Goal: Navigation & Orientation: Understand site structure

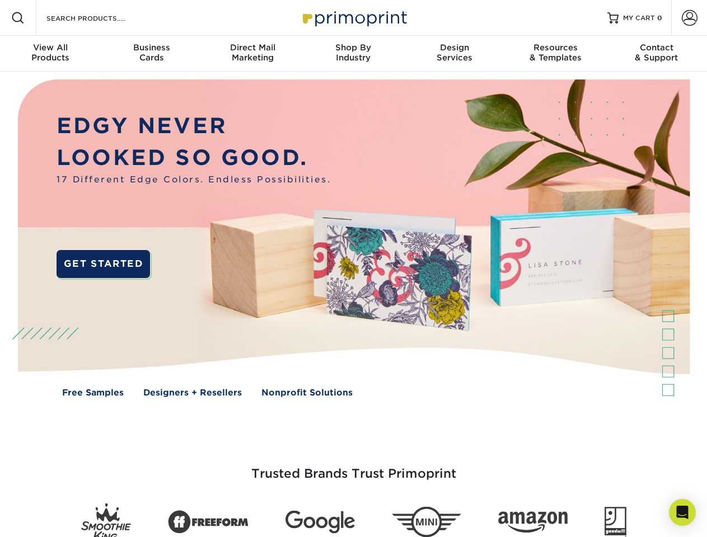
click at [353, 269] on img at bounding box center [352, 247] width 699 height 350
click at [18, 18] on span at bounding box center [17, 17] width 13 height 13
click at [689, 18] on span at bounding box center [689, 18] width 16 height 16
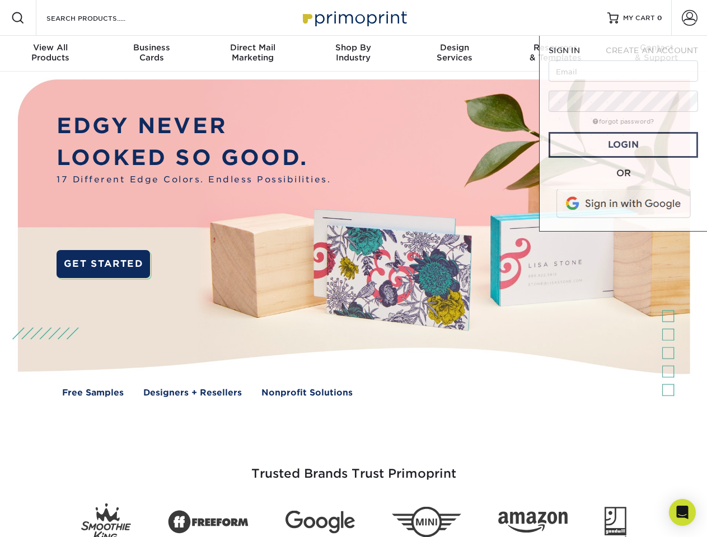
click at [50, 54] on div "View All Products" at bounding box center [50, 53] width 101 height 20
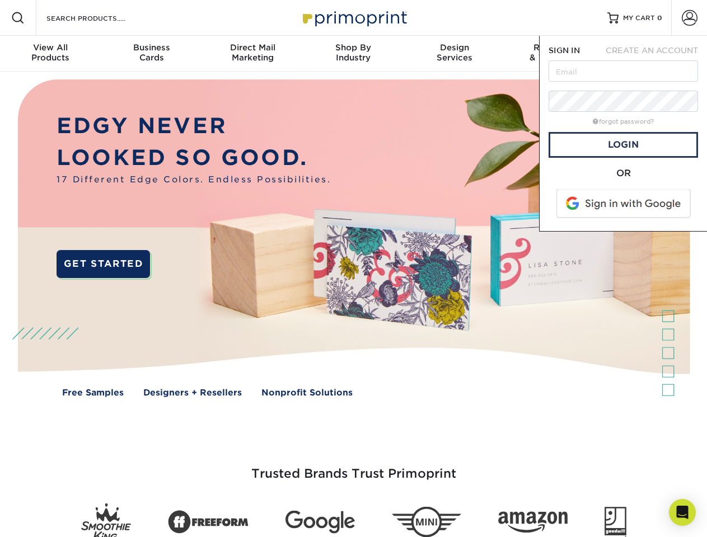
click at [151, 54] on div "Business Cards" at bounding box center [151, 53] width 101 height 20
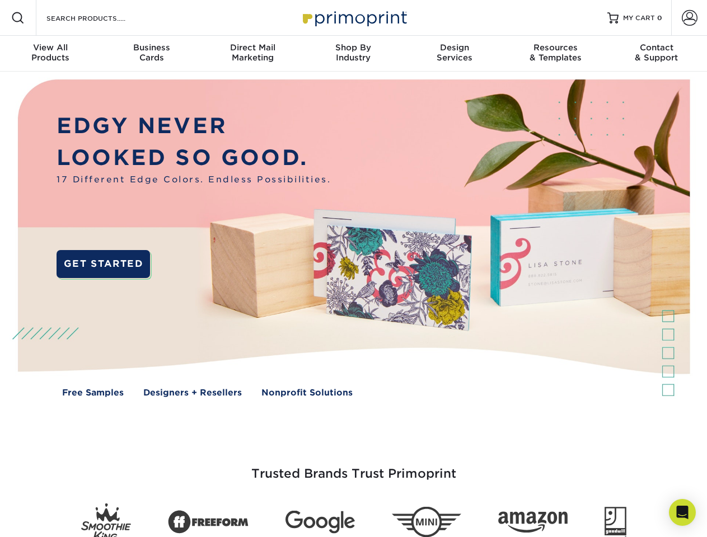
click at [252, 54] on div "Direct Mail Marketing" at bounding box center [252, 53] width 101 height 20
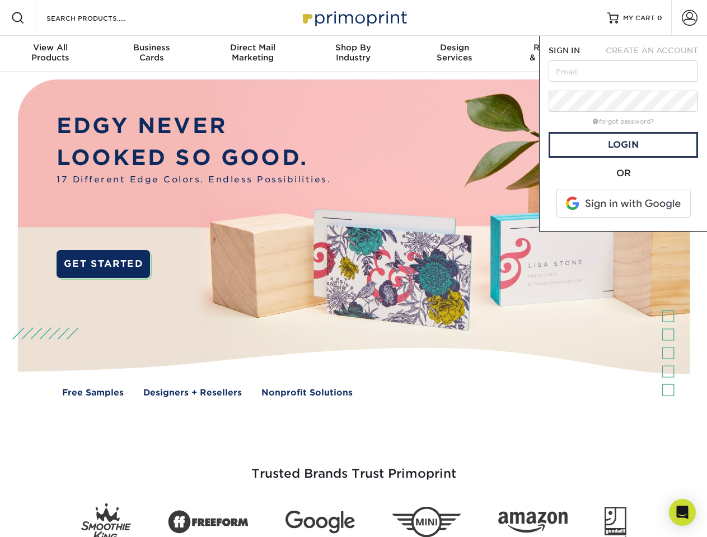
click at [353, 54] on div "Shop By Industry" at bounding box center [353, 53] width 101 height 20
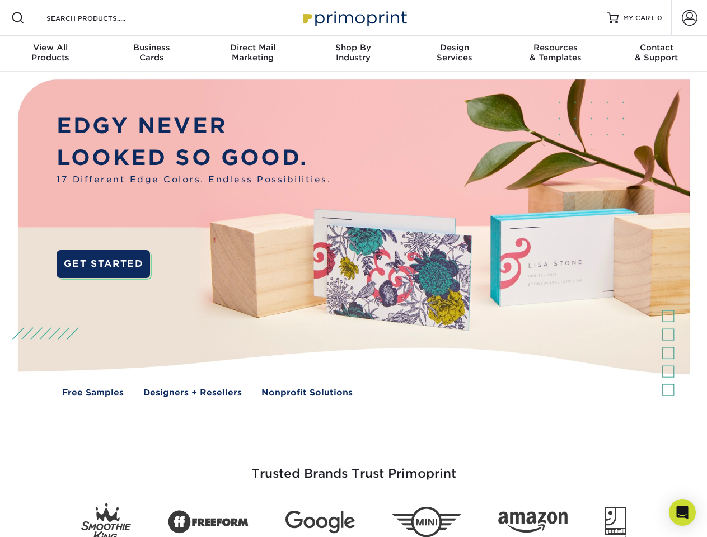
click at [454, 54] on div "Design Services" at bounding box center [454, 53] width 101 height 20
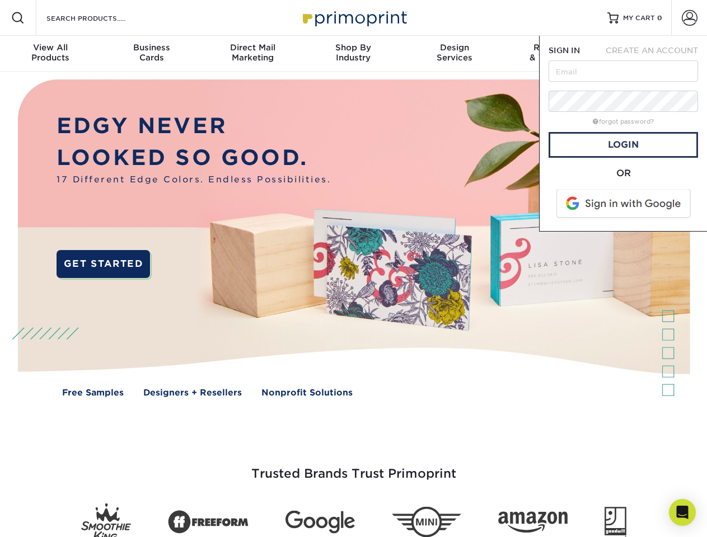
click at [555, 54] on span "SIGN IN" at bounding box center [563, 50] width 31 height 9
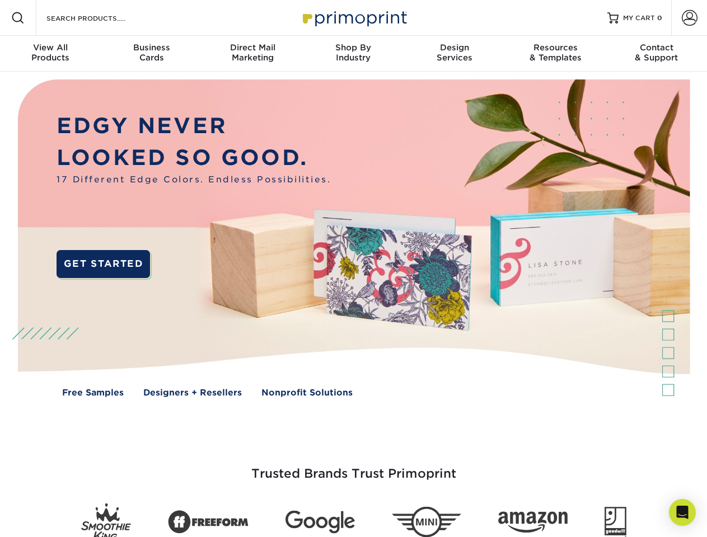
click at [656, 54] on div "Contact & Support" at bounding box center [656, 53] width 101 height 20
